Goal: Task Accomplishment & Management: Use online tool/utility

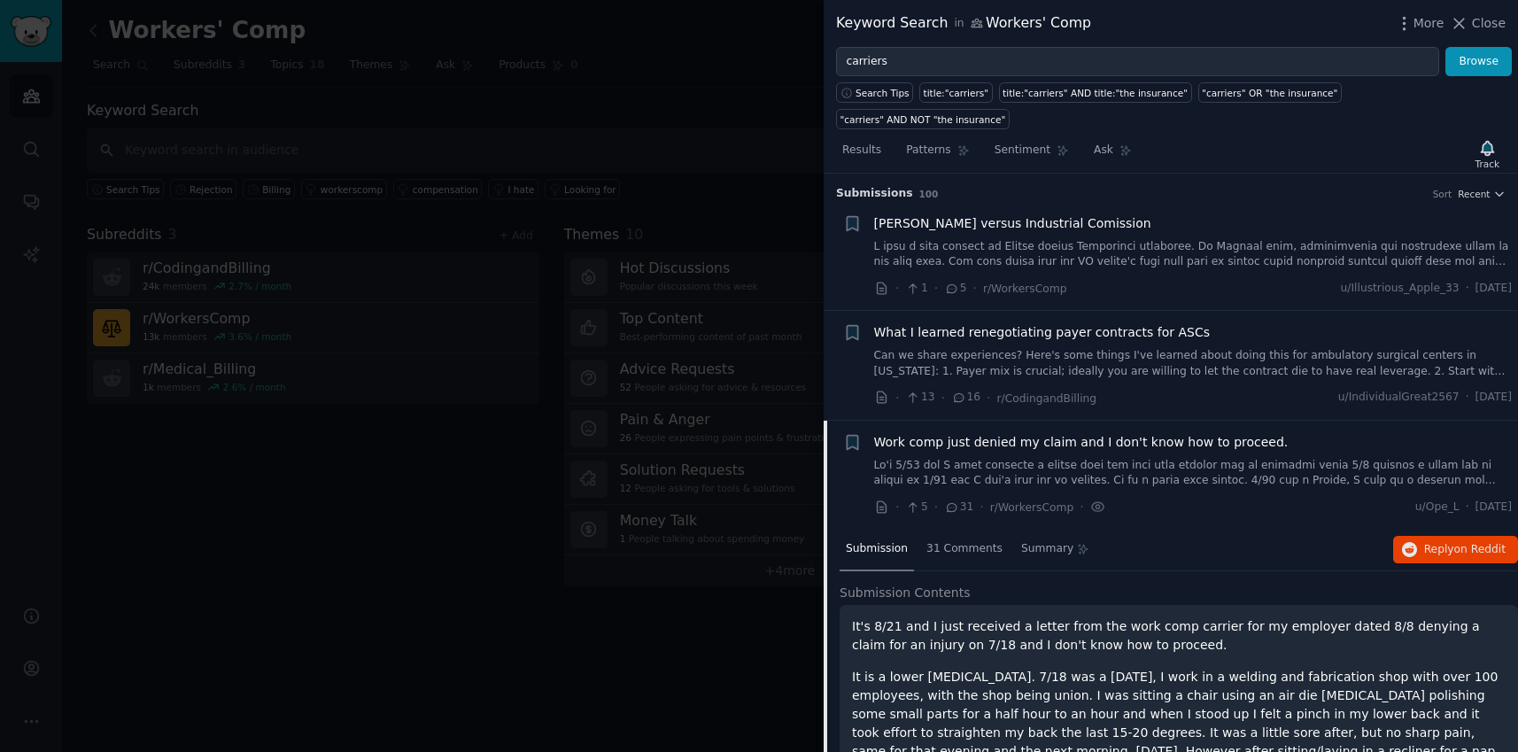
scroll to position [246, 0]
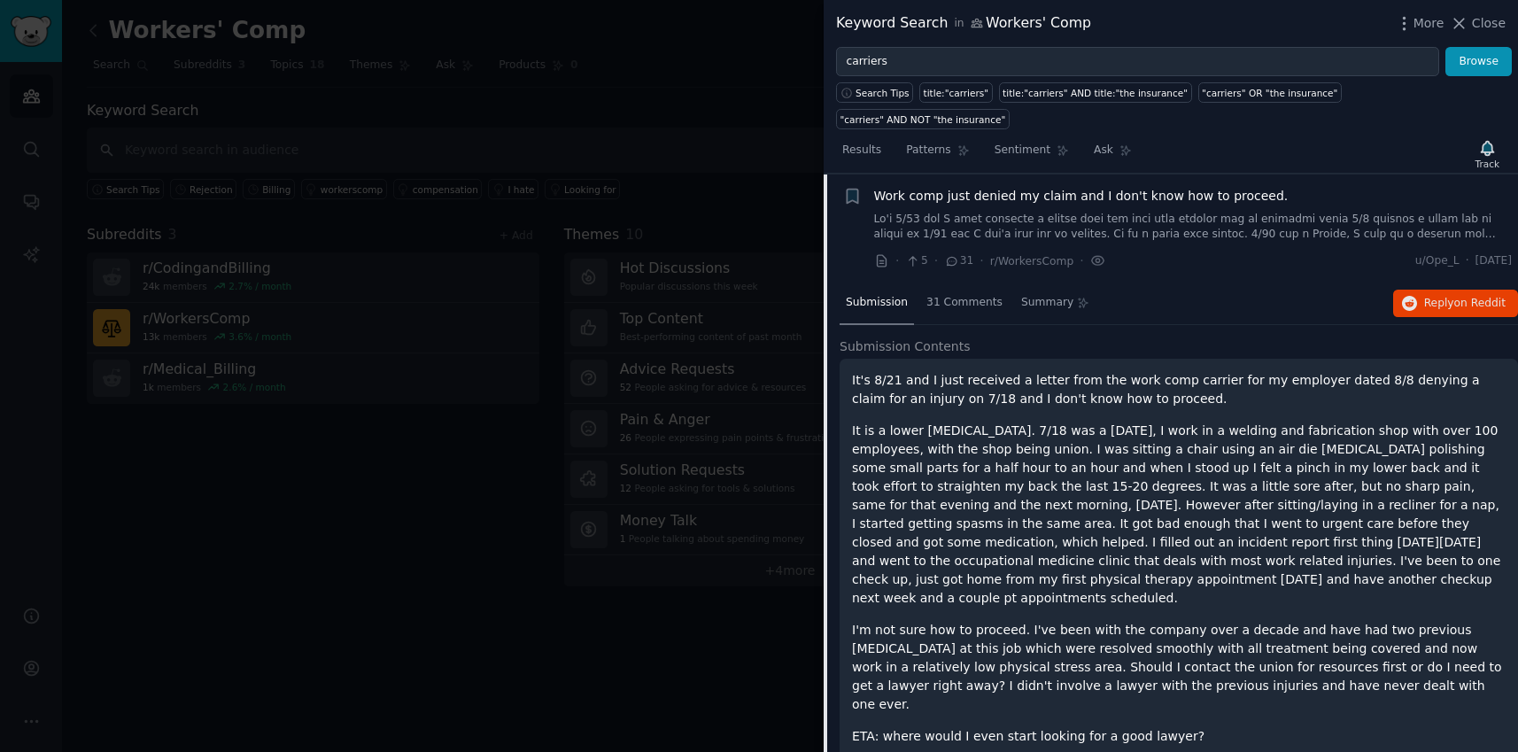
click at [786, 54] on div at bounding box center [759, 376] width 1518 height 752
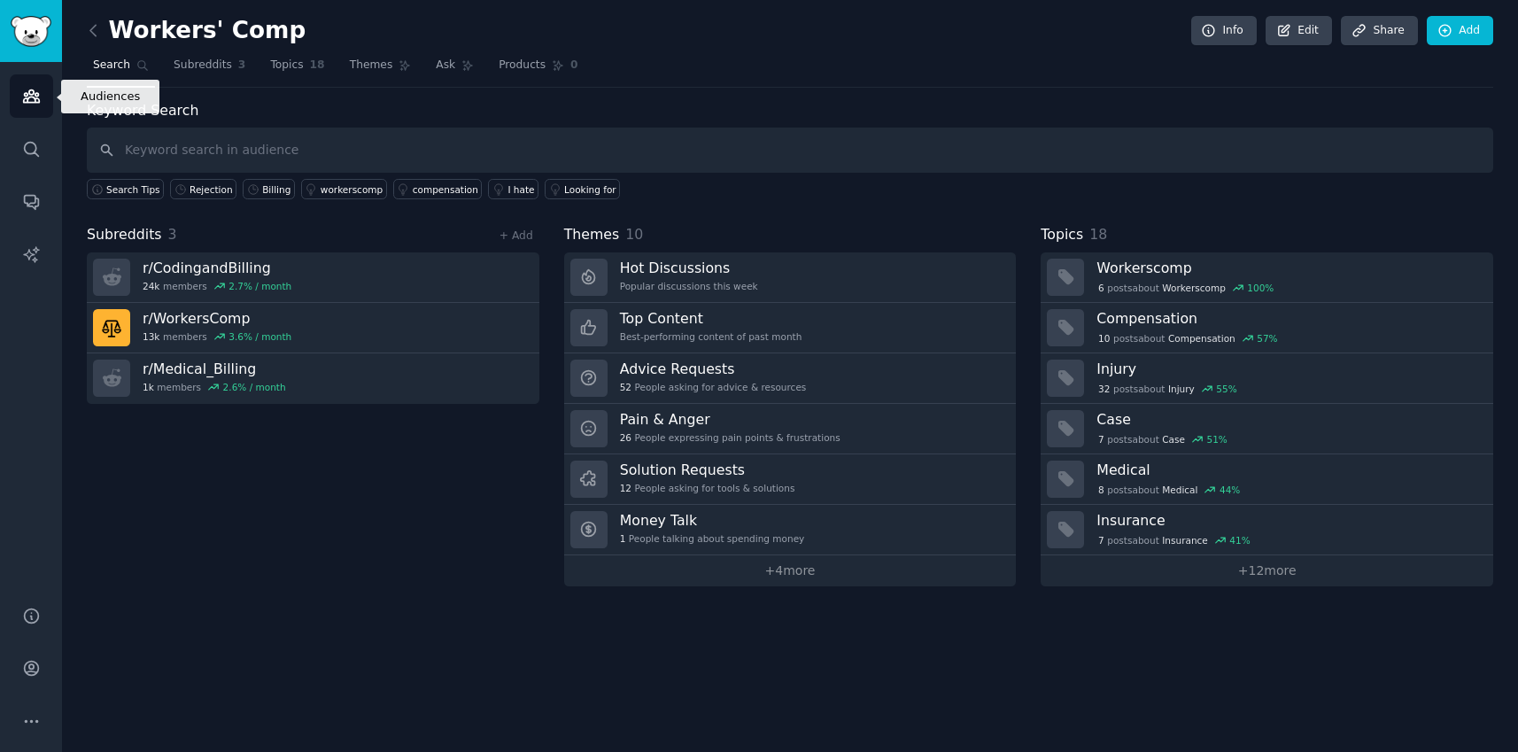
click at [45, 92] on link "Audiences" at bounding box center [31, 95] width 43 height 43
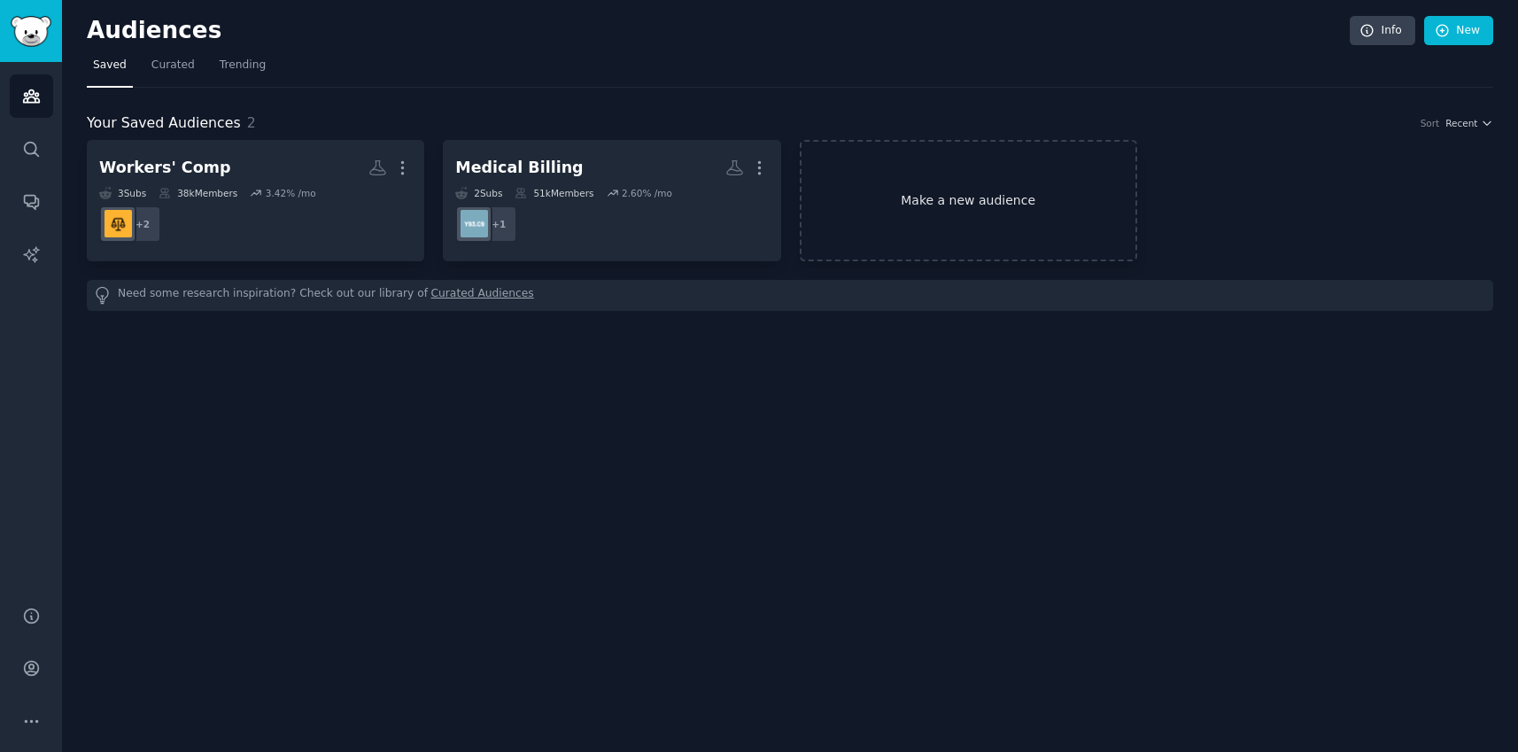
click at [1054, 172] on link "Make a new audience" at bounding box center [968, 200] width 337 height 121
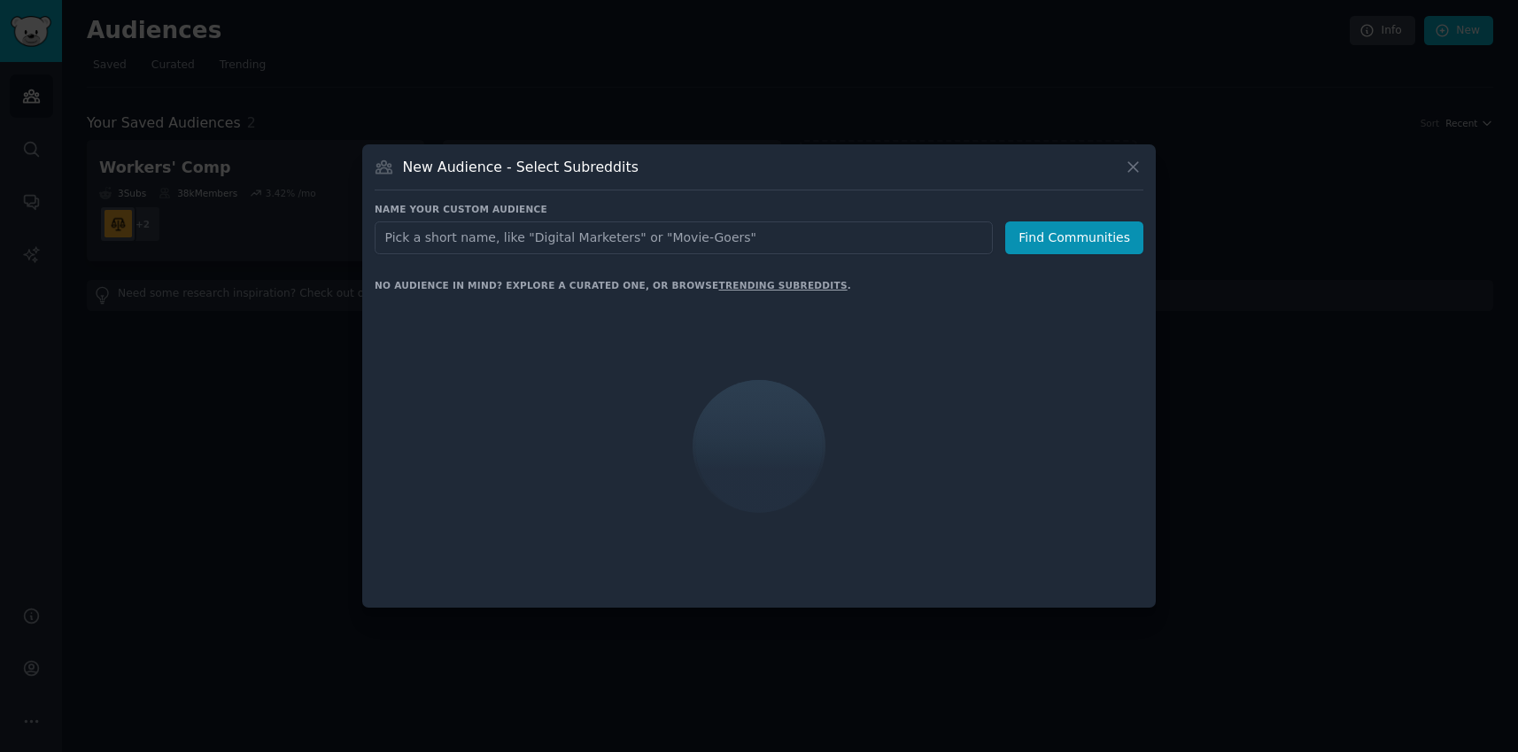
type input "r/HealthInsurance"
click button "Find Communities" at bounding box center [1074, 237] width 138 height 33
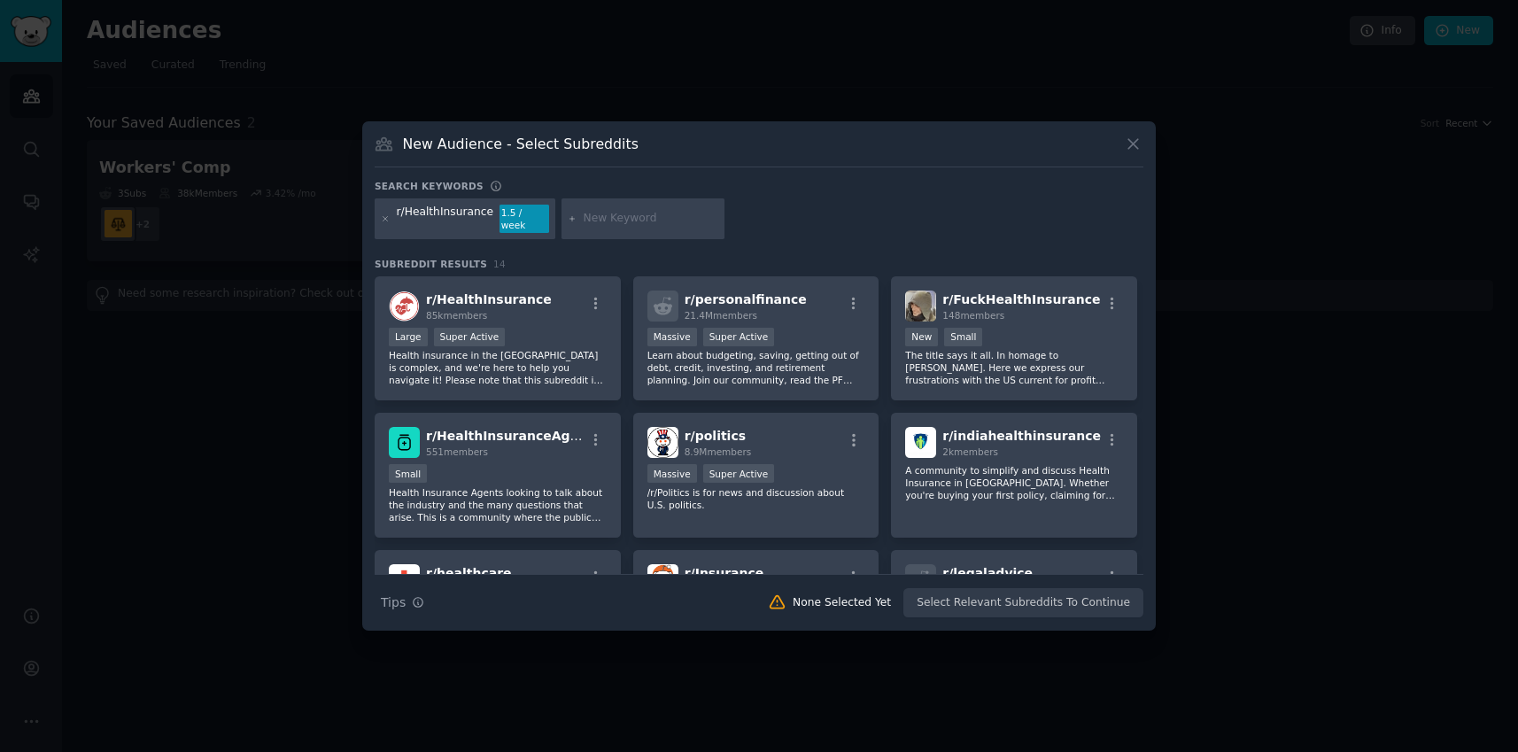
click at [455, 222] on div "r/HealthInsurance" at bounding box center [445, 219] width 97 height 28
click at [516, 296] on span "r/ HealthInsurance" at bounding box center [489, 299] width 126 height 14
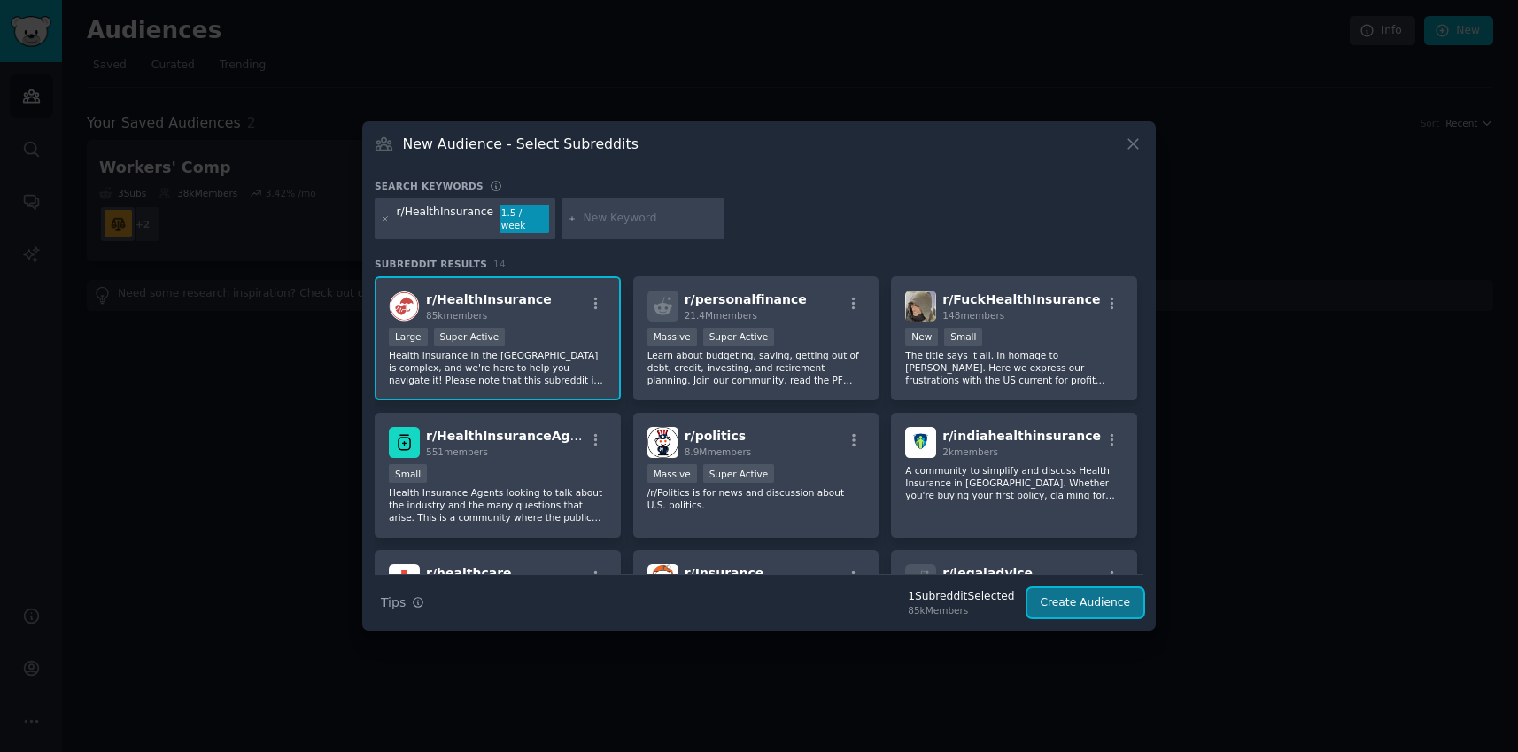
click at [1091, 592] on button "Create Audience" at bounding box center [1085, 603] width 117 height 30
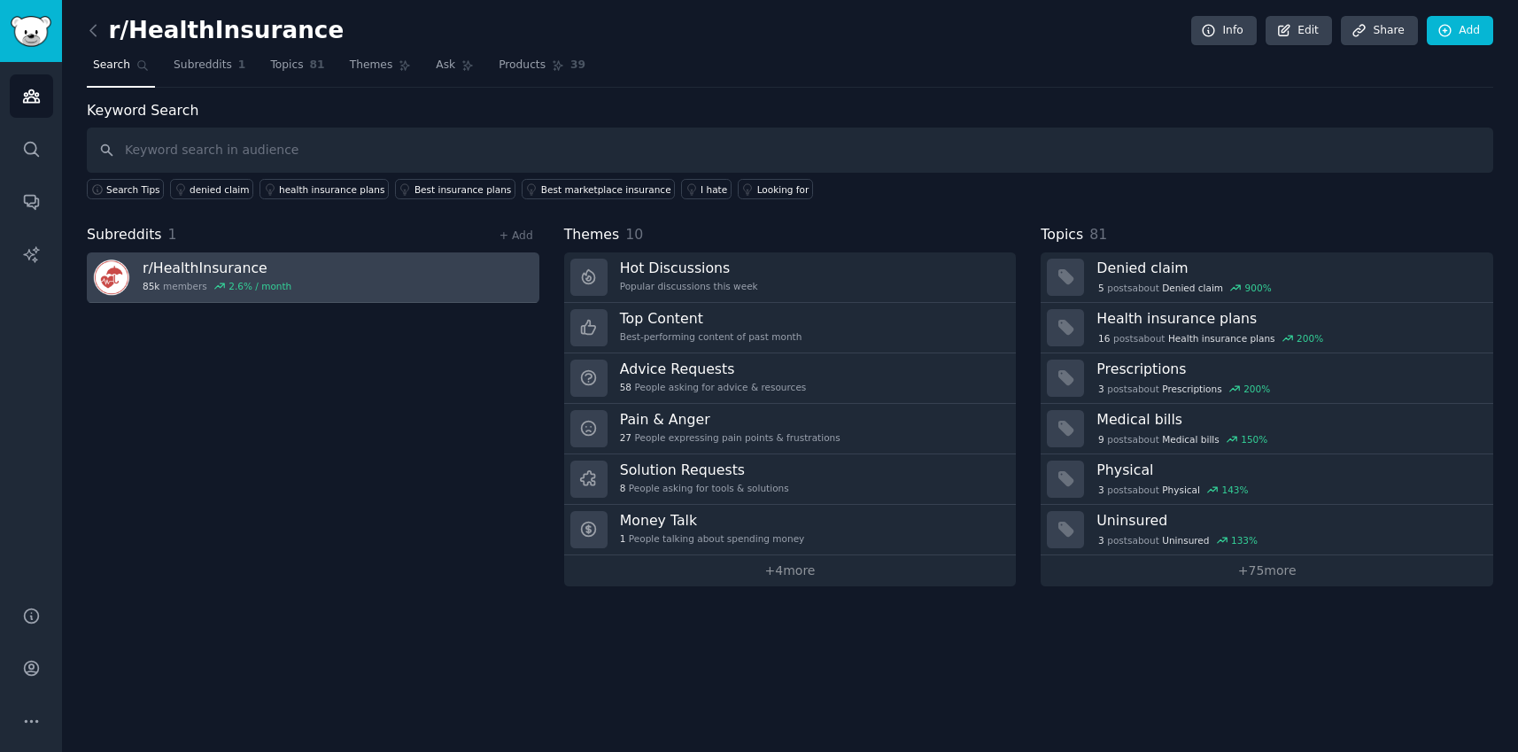
click at [463, 272] on link "r/ HealthInsurance 85k members 2.6 % / month" at bounding box center [313, 277] width 452 height 50
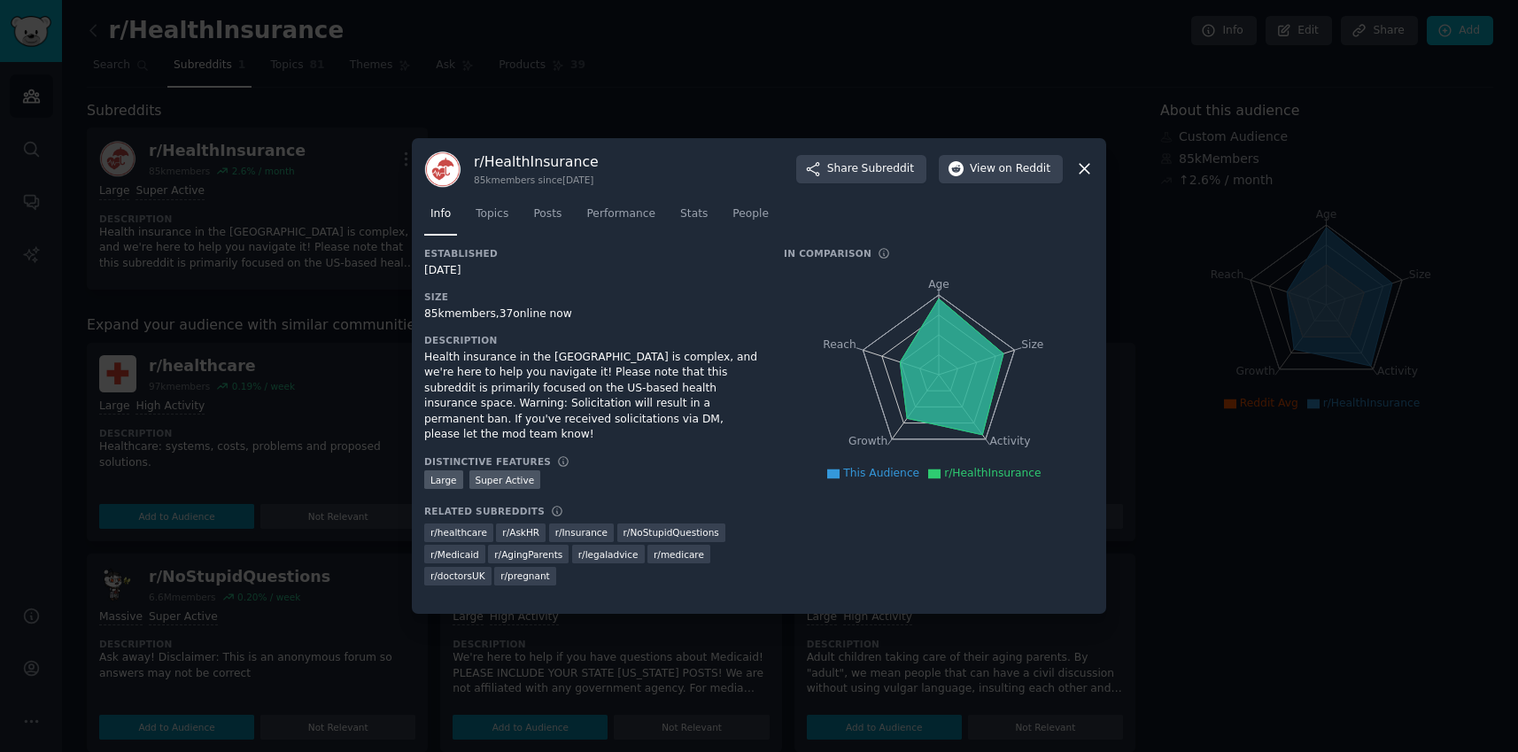
click at [1071, 164] on div "r/ HealthInsurance 85k members since [DATE] Share Subreddit View on Reddit" at bounding box center [758, 169] width 669 height 37
click at [1088, 165] on icon at bounding box center [1084, 170] width 10 height 10
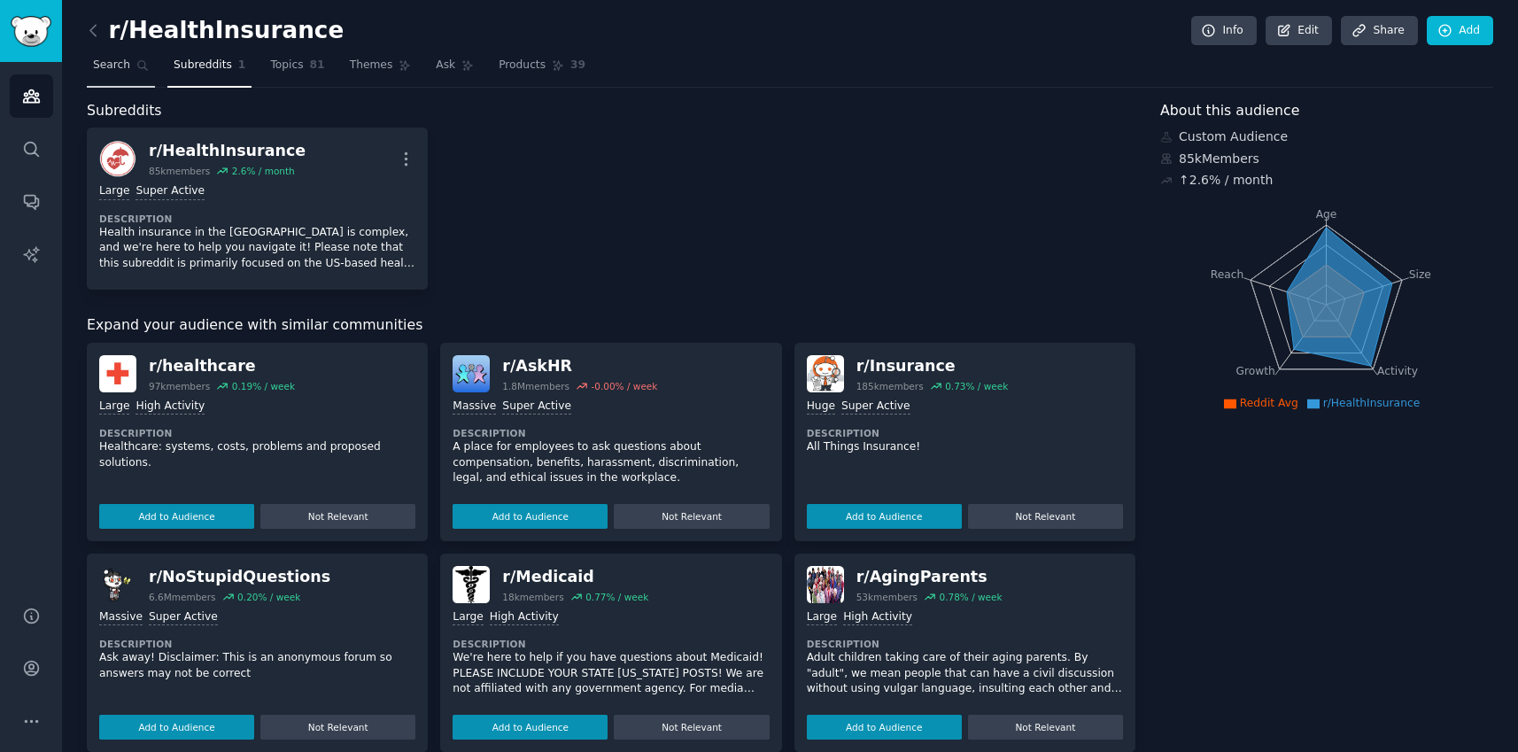
click at [113, 62] on span "Search" at bounding box center [111, 66] width 37 height 16
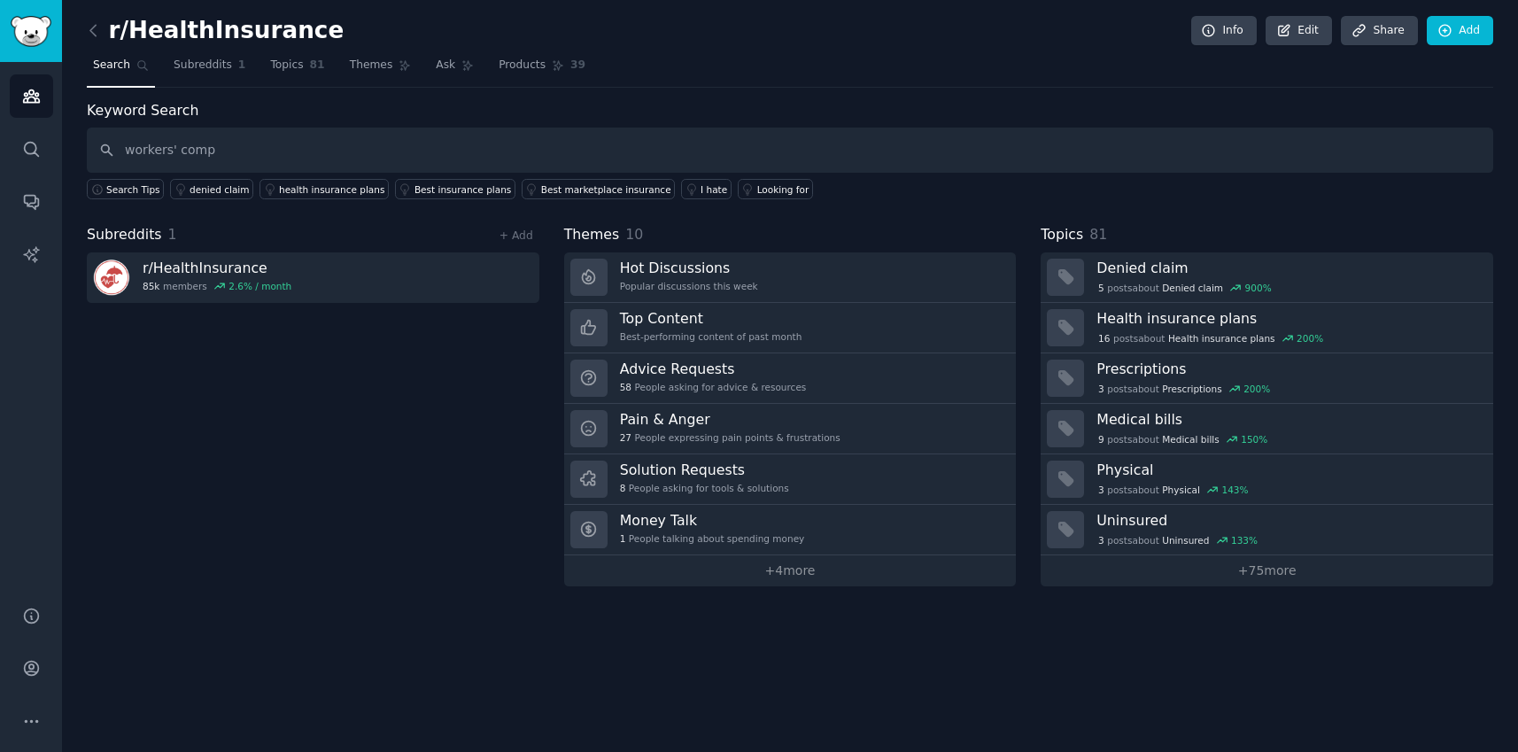
type input "workers' comp"
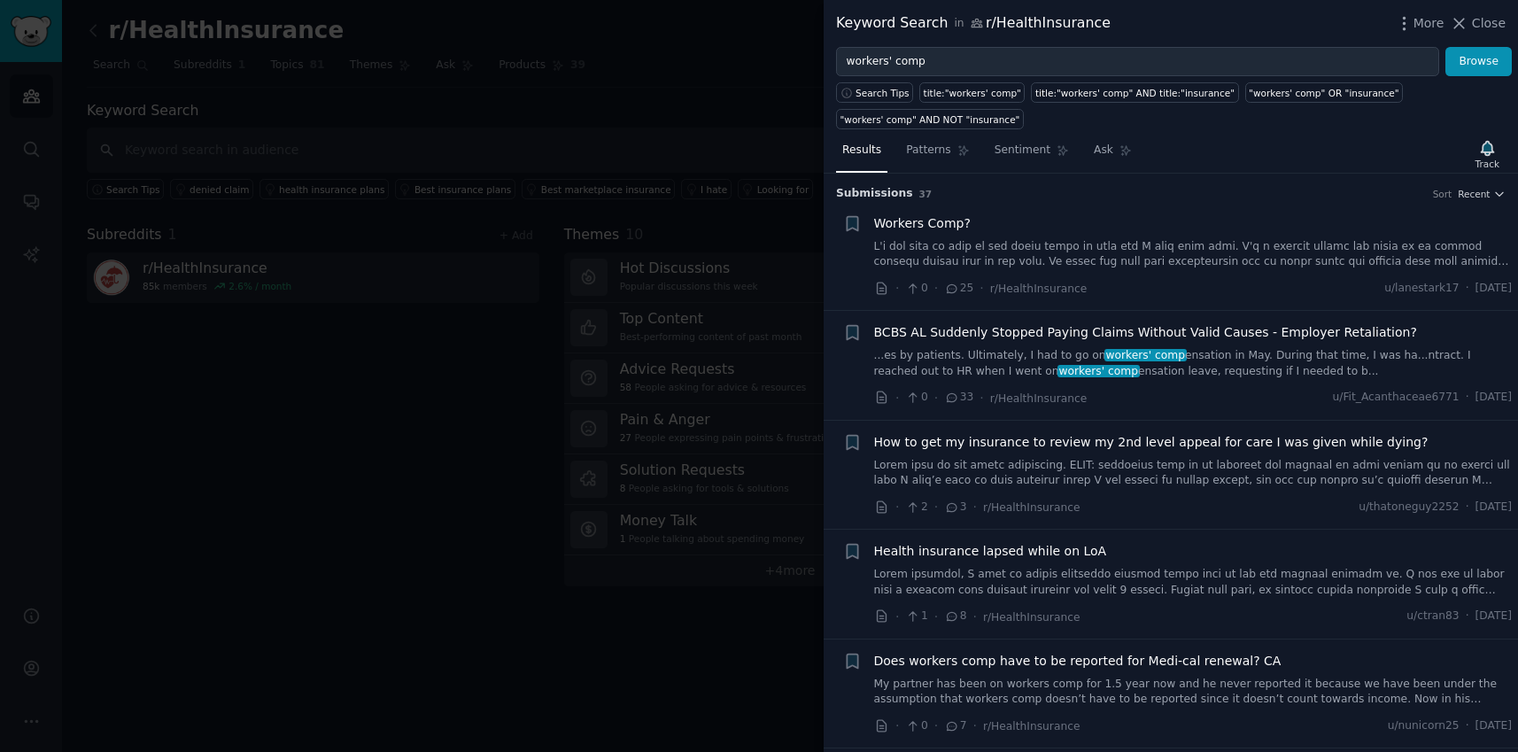
click at [1118, 240] on link at bounding box center [1193, 254] width 638 height 31
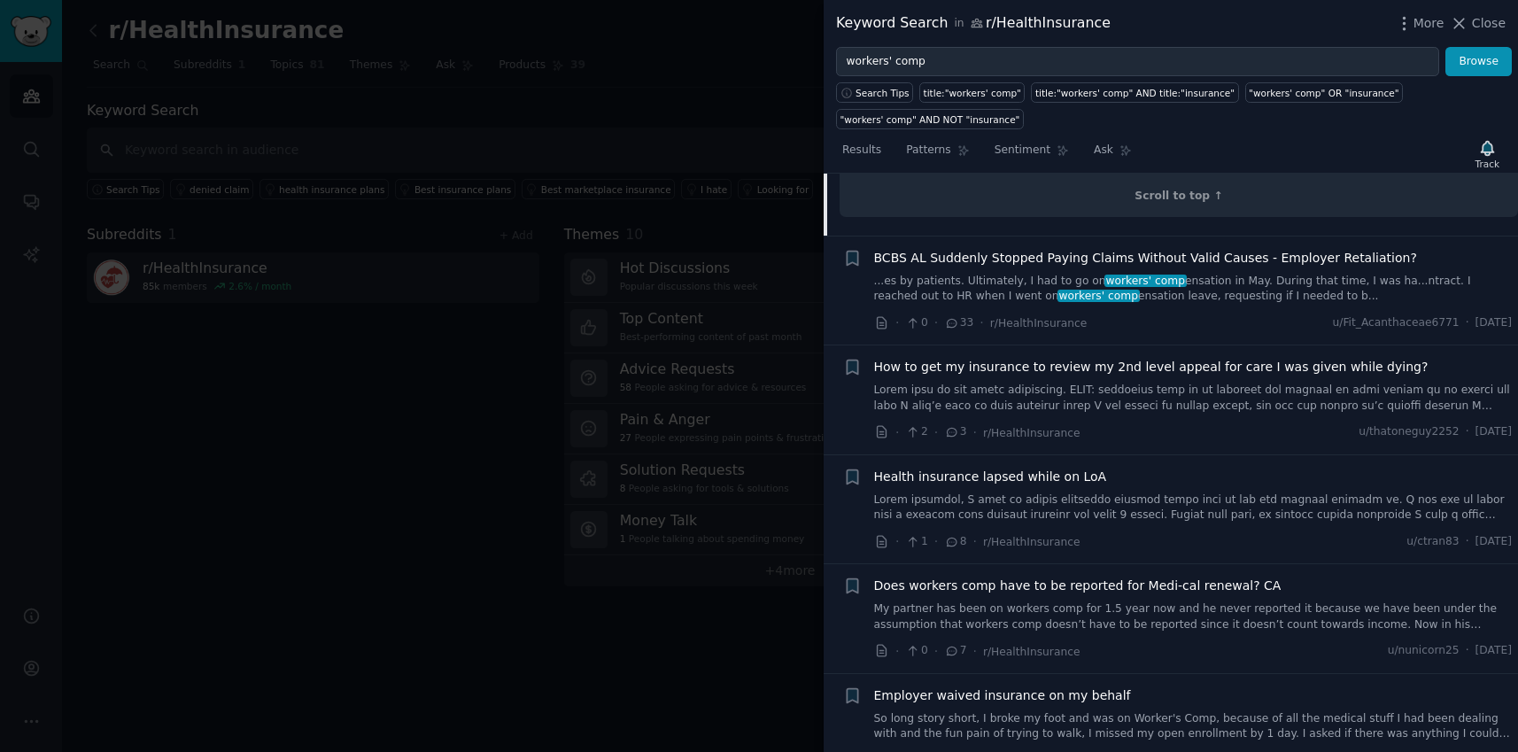
scroll to position [447, 0]
click at [1212, 576] on span "Does workers comp have to be reported for Medi-cal renewal? CA" at bounding box center [1077, 585] width 407 height 19
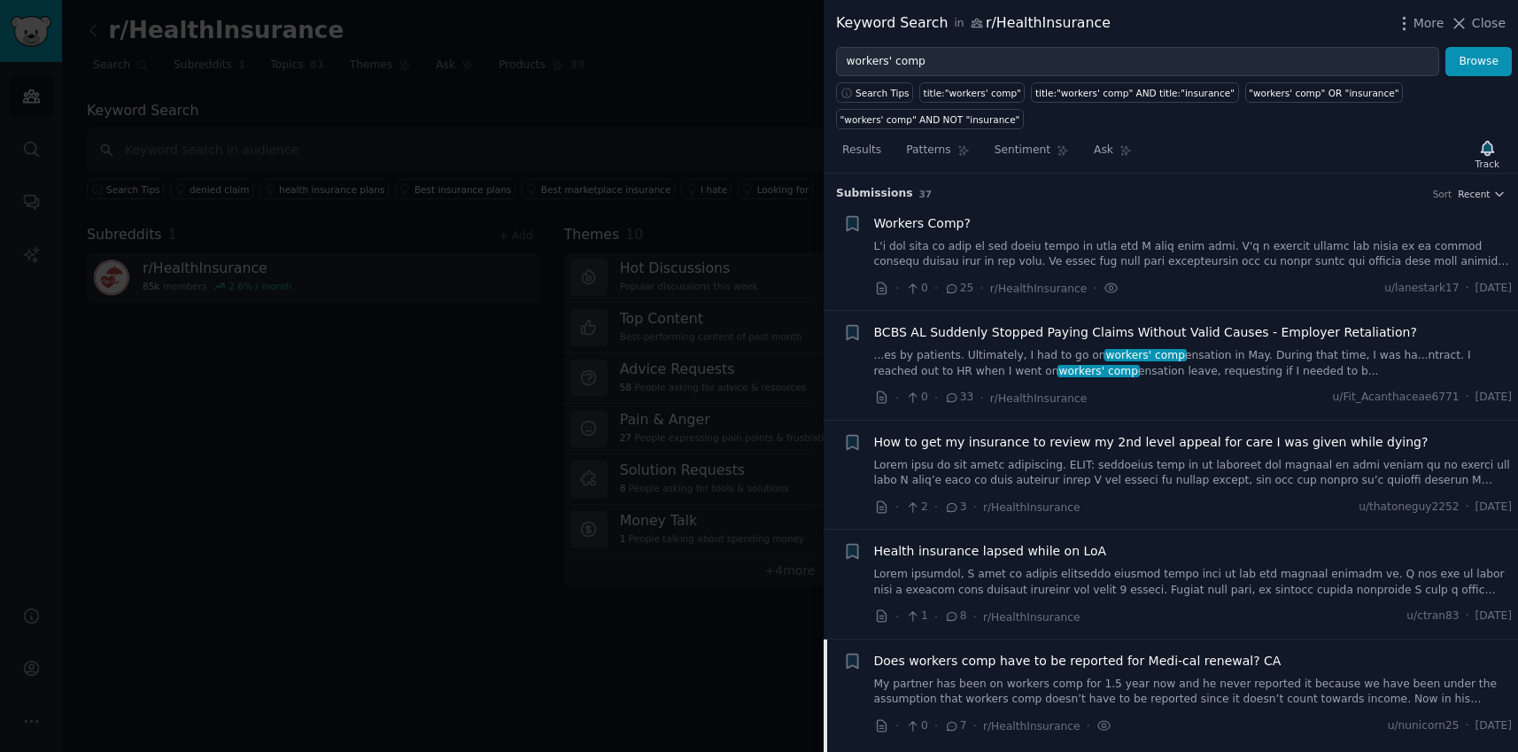
click at [1129, 236] on div "Workers Comp?" at bounding box center [1193, 242] width 638 height 56
click at [1199, 372] on link "...es by patients. Ultimately, I had to go on workers' comp ensation in May. Du…" at bounding box center [1193, 363] width 638 height 31
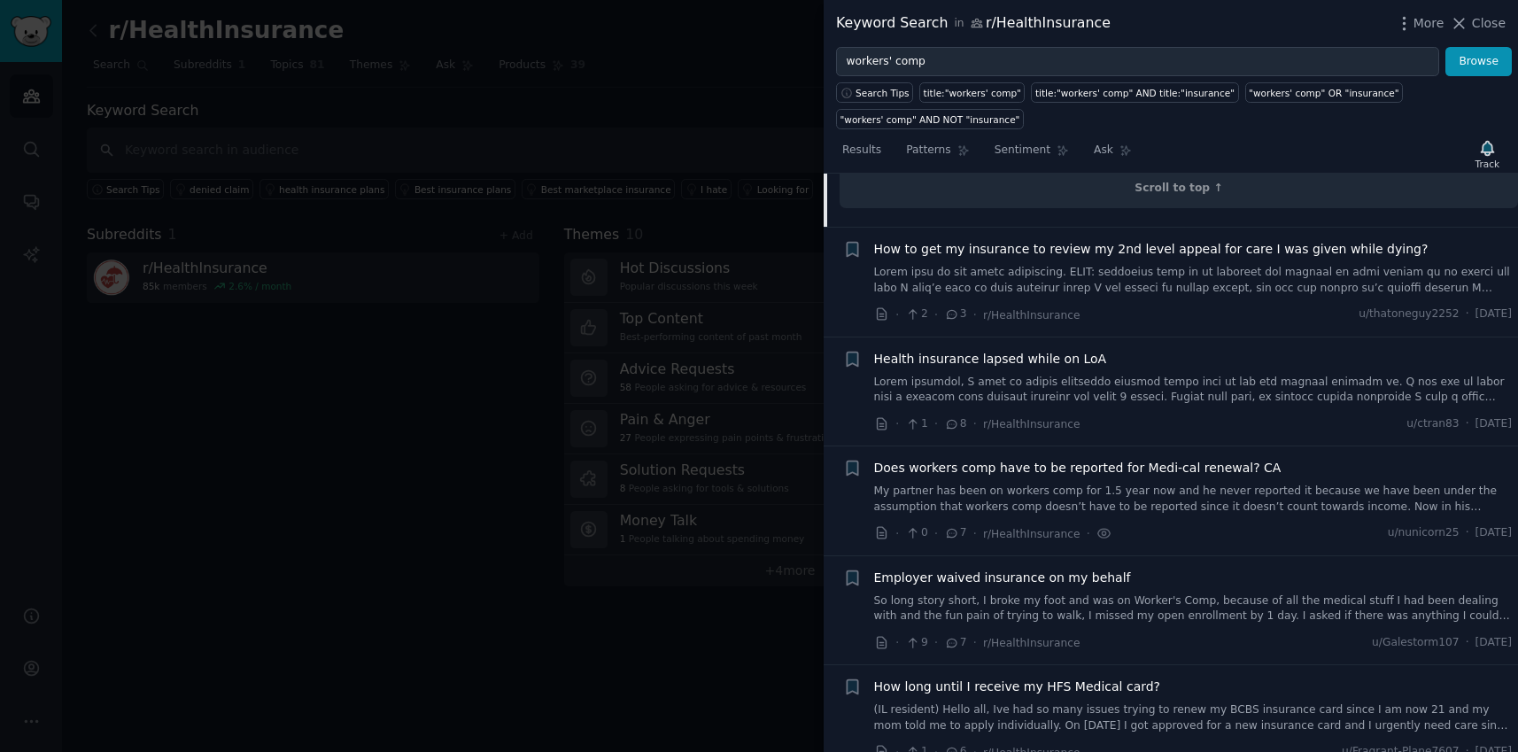
scroll to position [874, 0]
click at [1193, 454] on span "Does workers comp have to be reported for Medi-cal renewal? CA" at bounding box center [1077, 463] width 407 height 19
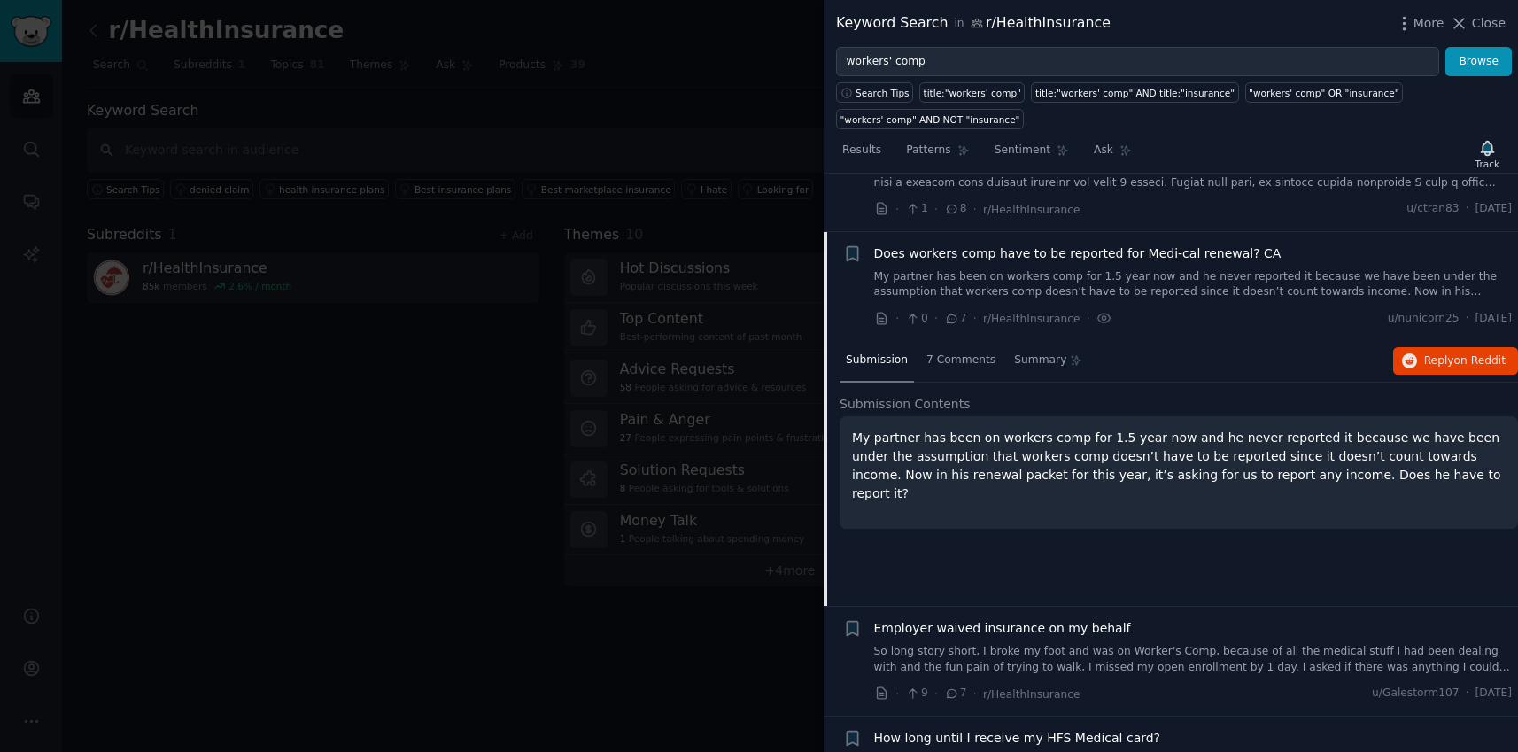
scroll to position [465, 0]
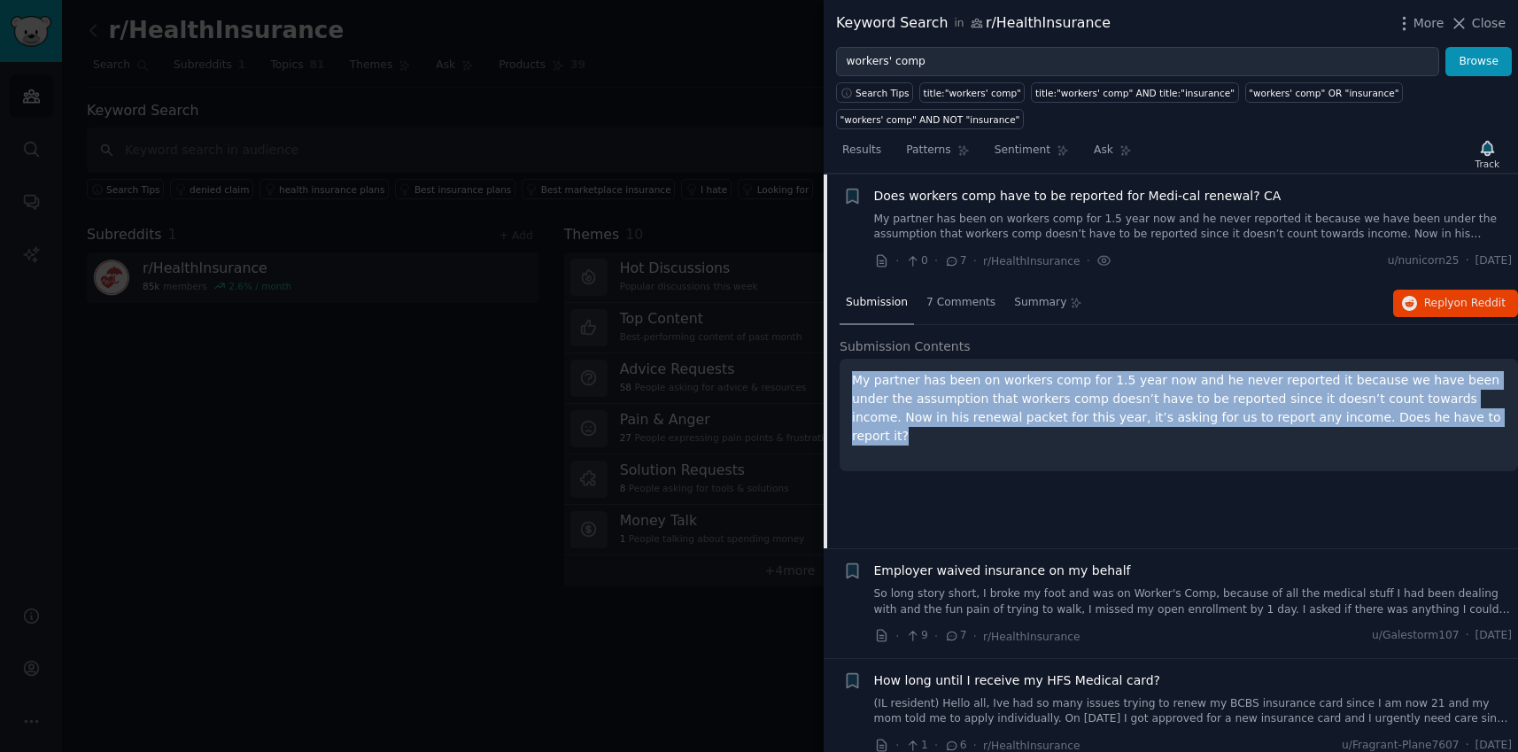
drag, startPoint x: 1400, startPoint y: 422, endPoint x: 833, endPoint y: 376, distance: 568.6
click at [834, 376] on div "Submission 7 Comments Summary Reply on Reddit Submission Contents My partner ha…" at bounding box center [1171, 415] width 694 height 266
copy p "My partner has been on workers comp for 1.5 year now and he never reported it b…"
click at [949, 190] on span "Does workers comp have to be reported for Medi-cal renewal? CA" at bounding box center [1077, 196] width 407 height 19
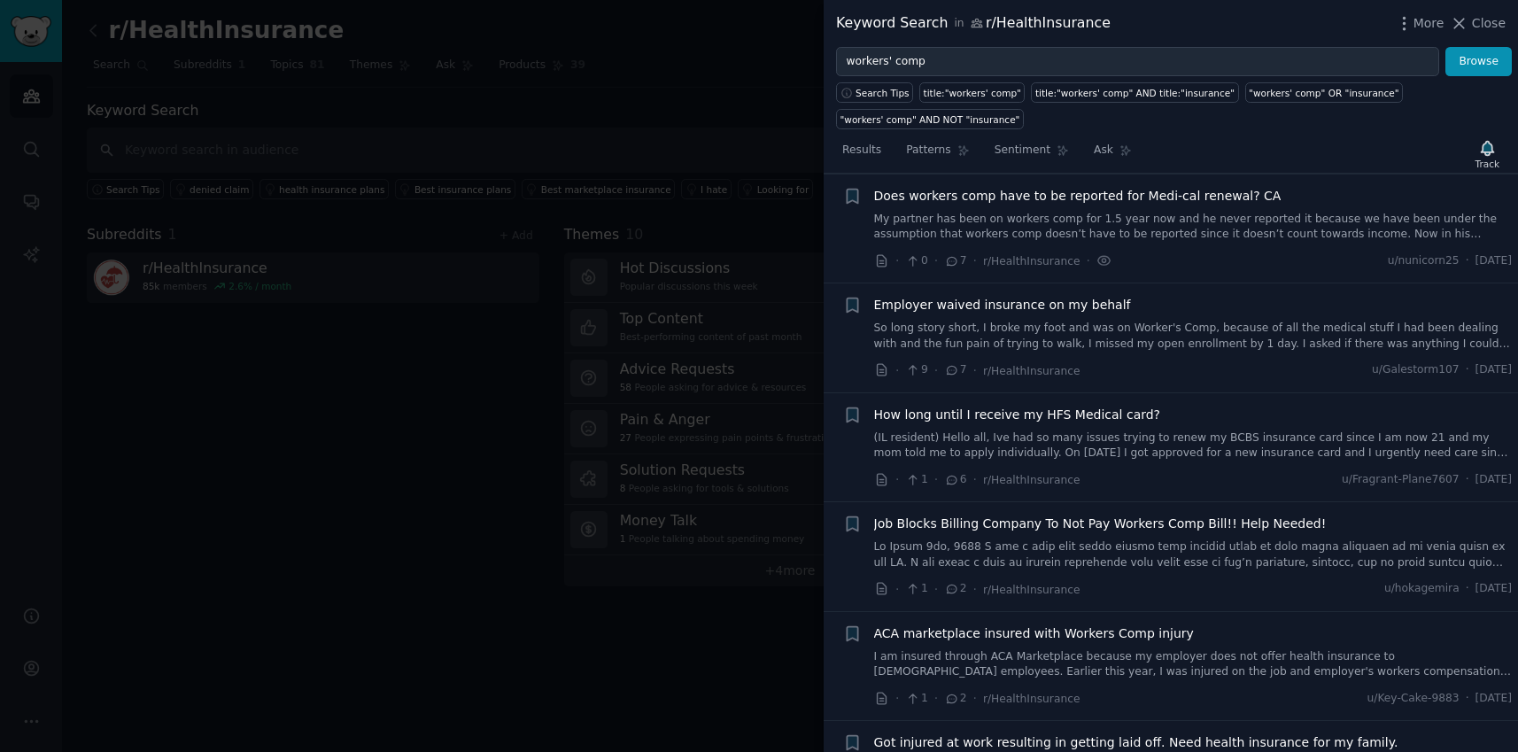
click at [949, 190] on span "Does workers comp have to be reported for Medi-cal renewal? CA" at bounding box center [1077, 196] width 407 height 19
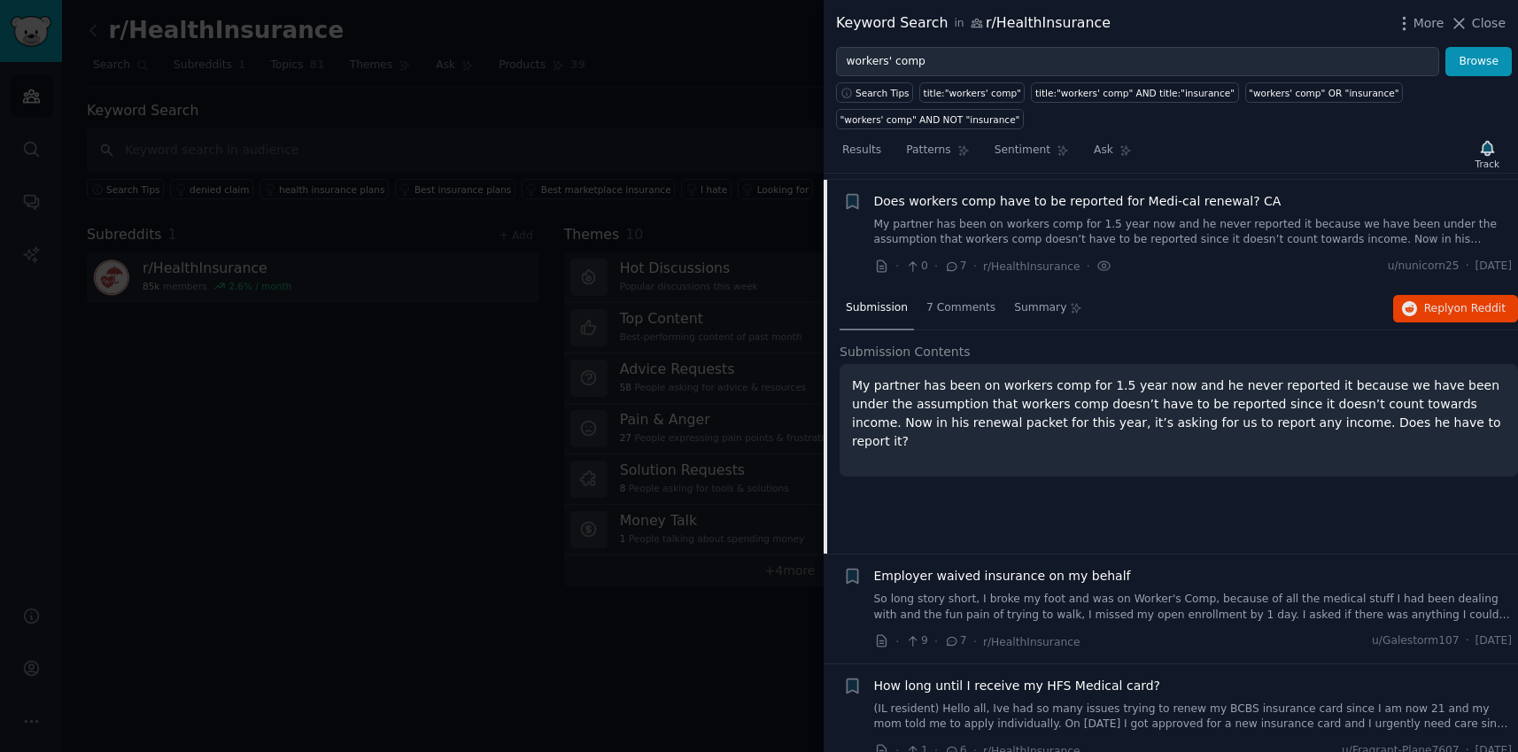
scroll to position [453, 0]
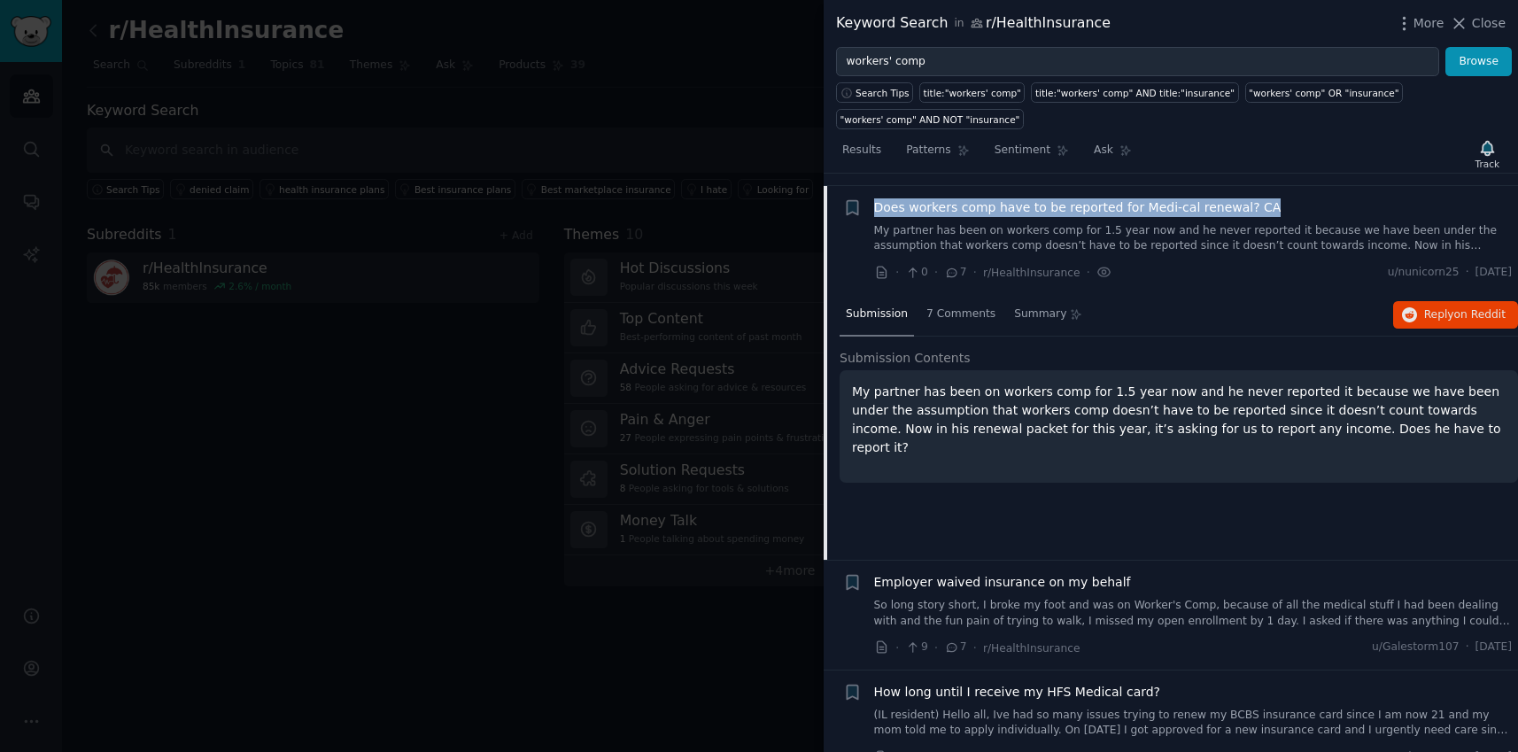
drag, startPoint x: 870, startPoint y: 196, endPoint x: 1263, endPoint y: 212, distance: 392.6
click at [1263, 212] on div "+ Does workers comp have to be reported for Medi-cal renewal? CA My partner has…" at bounding box center [1177, 240] width 669 height 84
copy span "Does workers comp have to be reported for Medi-cal renewal? CA"
click at [1477, 311] on span "on Reddit" at bounding box center [1479, 314] width 51 height 12
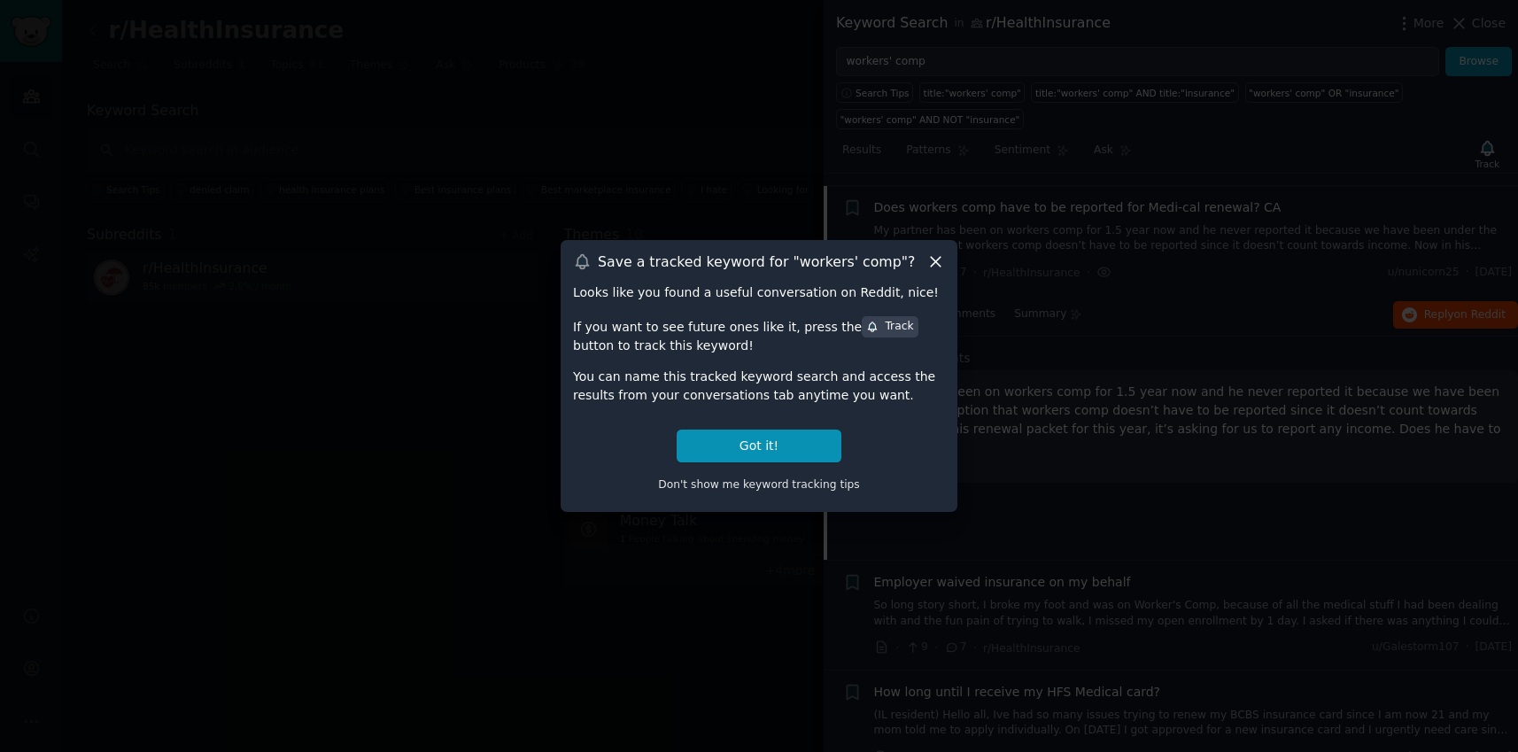
click at [947, 267] on div "Save a tracked keyword for " workers' comp "? Looks like you found a useful con…" at bounding box center [759, 376] width 397 height 272
click at [932, 262] on icon at bounding box center [935, 261] width 19 height 19
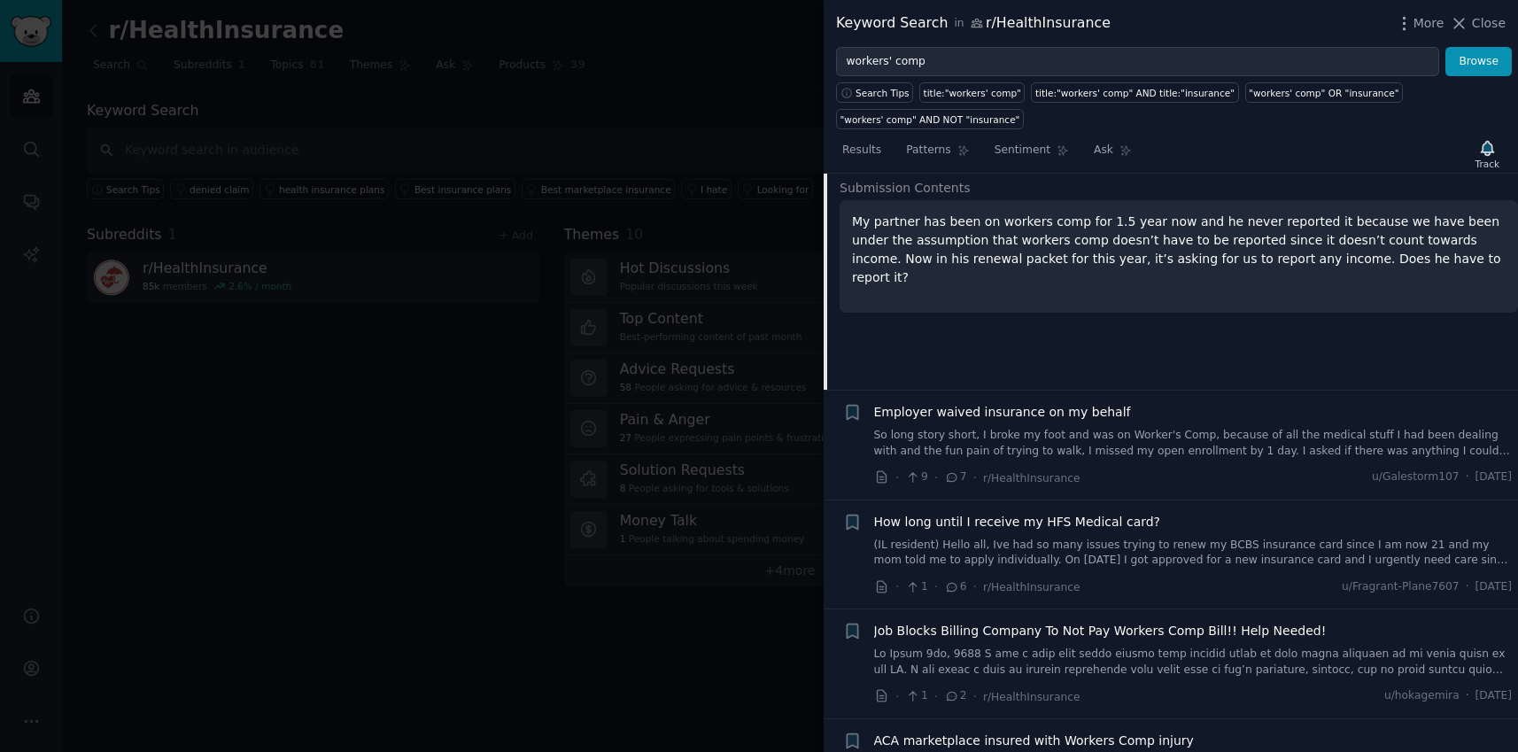
scroll to position [625, 0]
click at [460, 391] on div at bounding box center [759, 376] width 1518 height 752
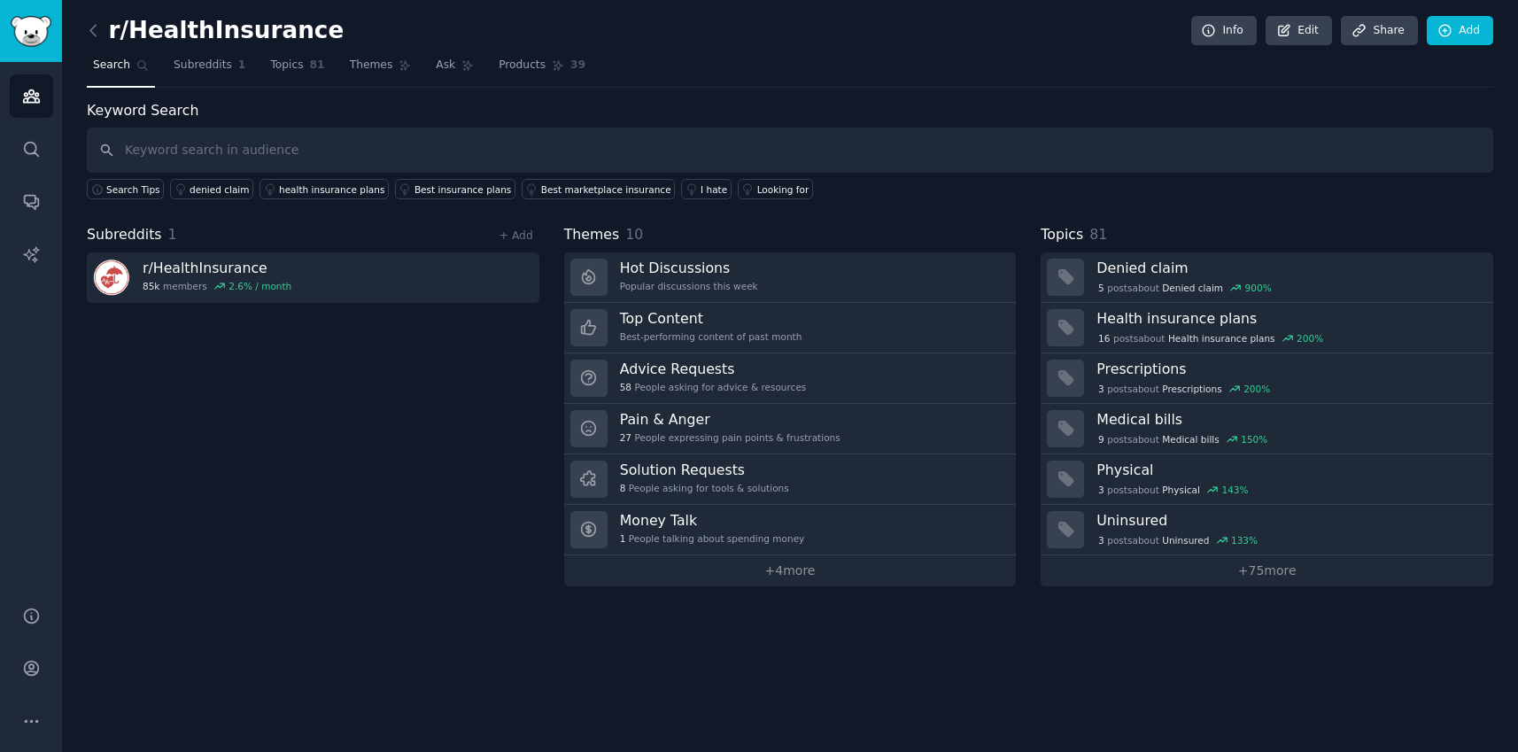
click at [25, 101] on icon "Sidebar" at bounding box center [31, 96] width 19 height 19
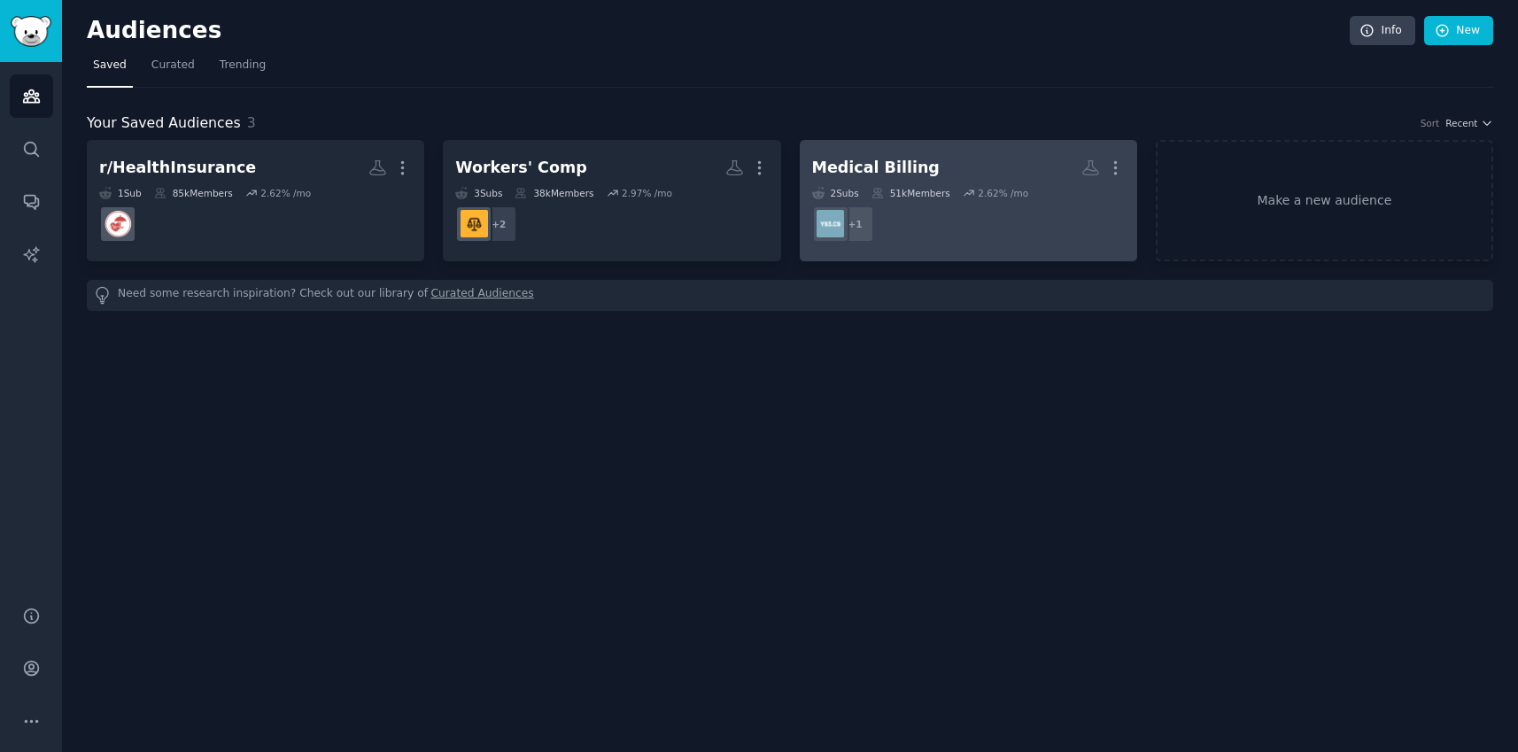
click at [945, 208] on dd "+ 1" at bounding box center [968, 224] width 313 height 50
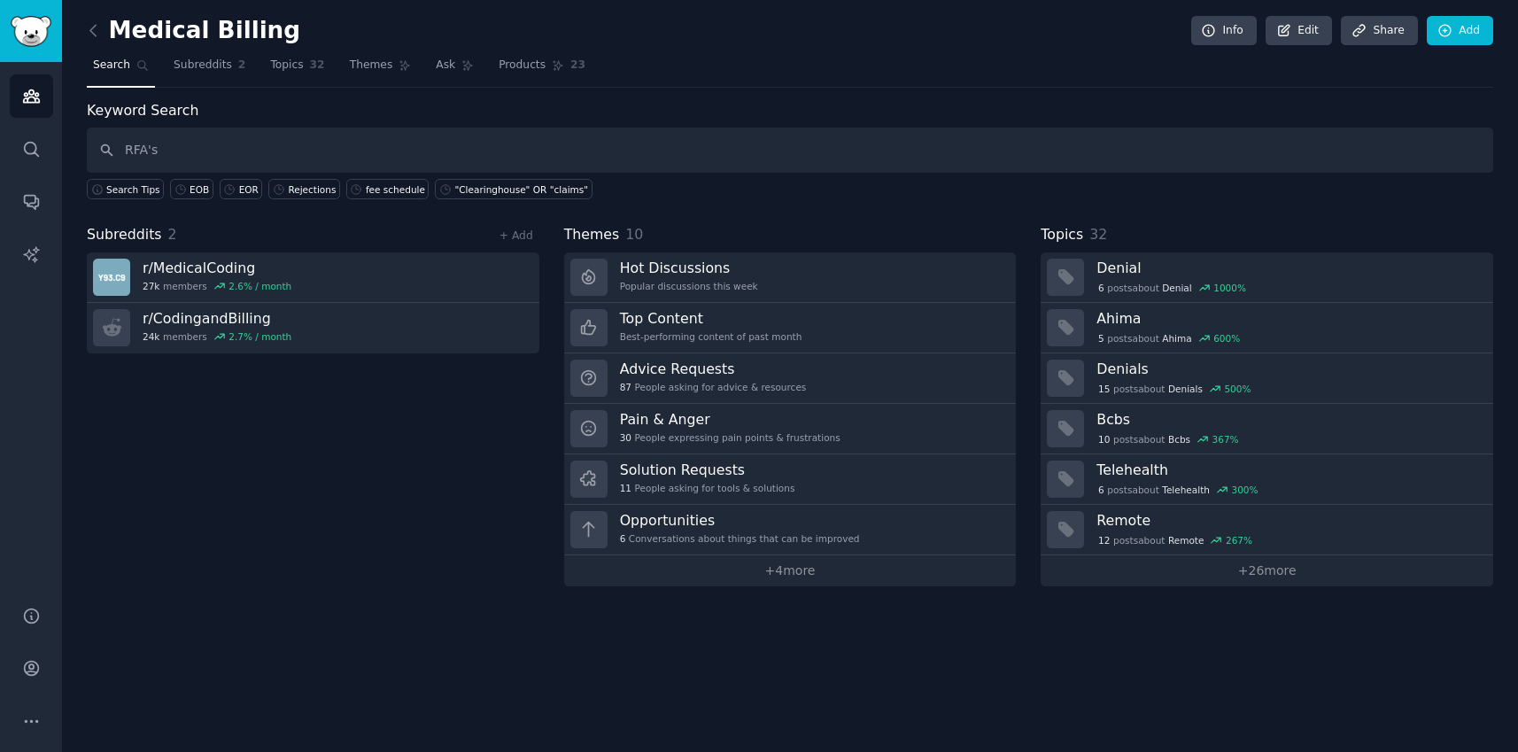
type input "RFA's"
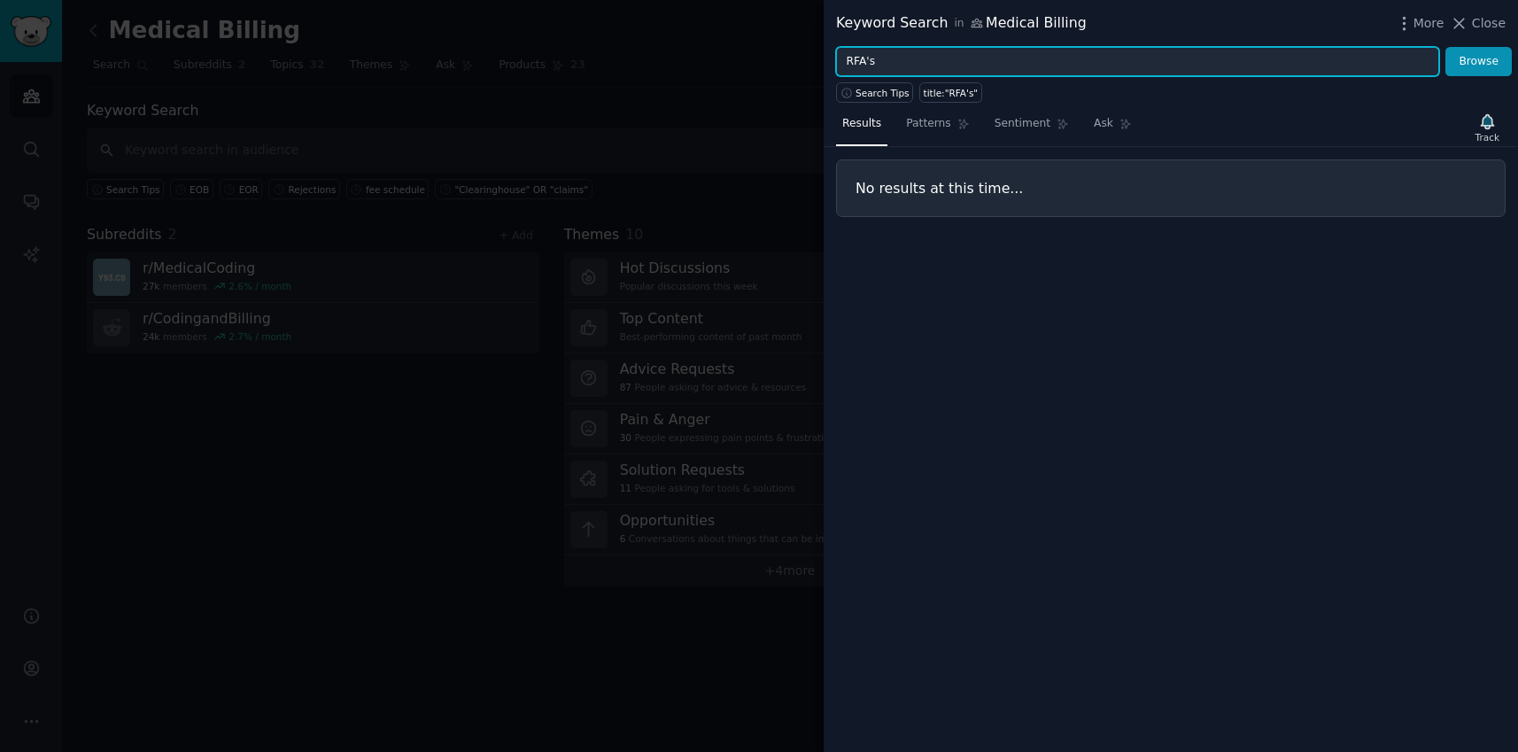
click at [878, 64] on input "RFA's" at bounding box center [1137, 62] width 603 height 30
type input "RFA"
click at [1445, 47] on button "Browse" at bounding box center [1478, 62] width 66 height 30
